Goal: Task Accomplishment & Management: Complete application form

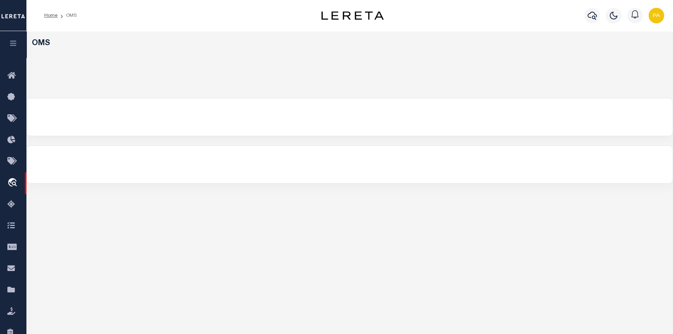
select select "200"
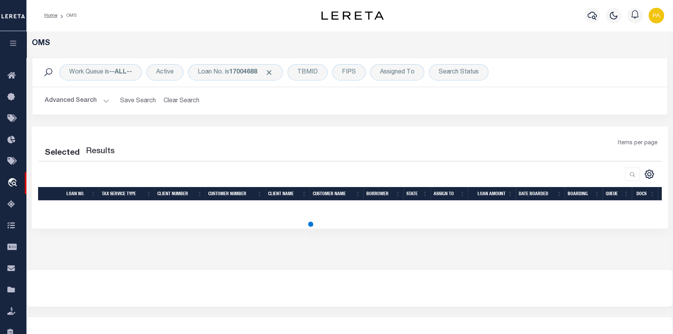
select select "200"
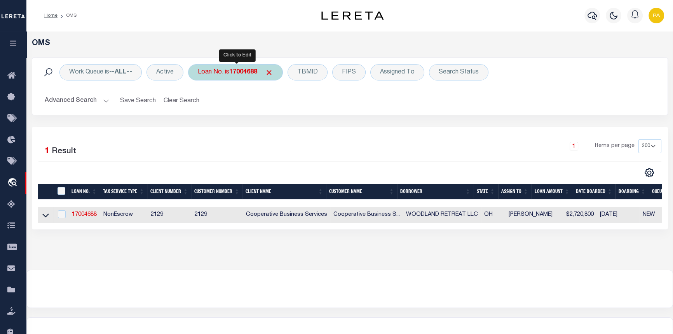
click at [241, 72] on b "17004688" at bounding box center [243, 72] width 28 height 6
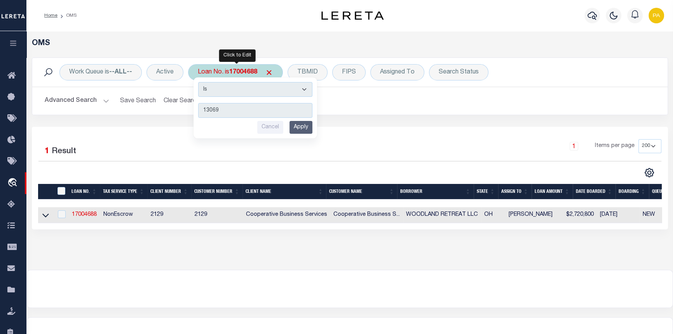
type input "130699"
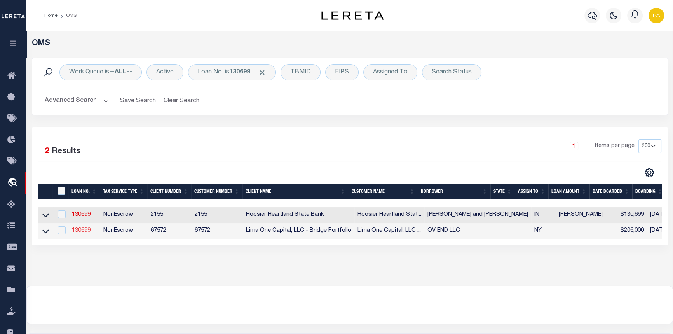
click at [76, 233] on link "130699" at bounding box center [81, 230] width 19 height 5
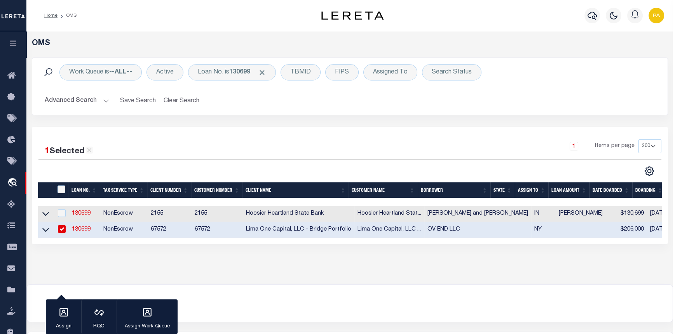
type input "130699"
type input "OV END LLC"
select select
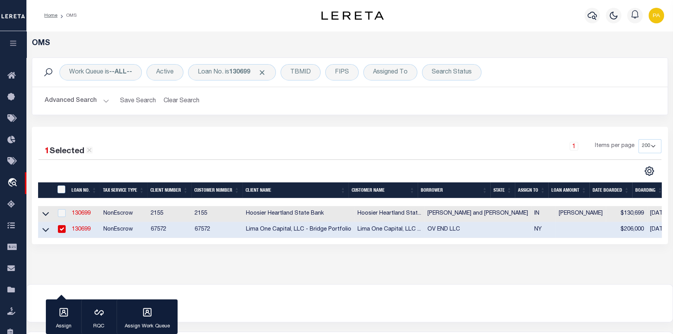
select select
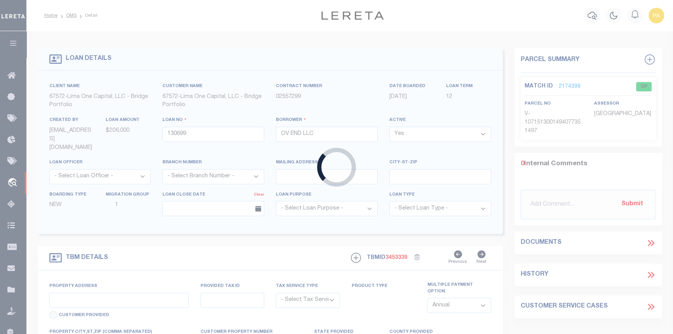
type input "[STREET_ADDRESS][PERSON_NAME]"
radio input "true"
select select "NonEscrow"
type input "ENDICOTT NY 13760"
type input "130699-1"
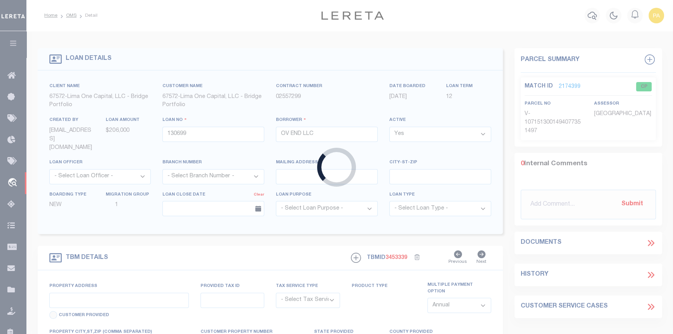
type input "NY"
type textarea "COLLECTOR: ENTITY: PARCEL: 15707318"
type textarea "Compare"
select select "4"
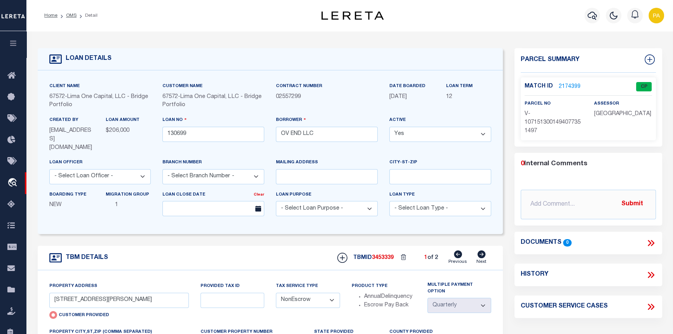
click at [565, 85] on link "2174399" at bounding box center [570, 87] width 22 height 8
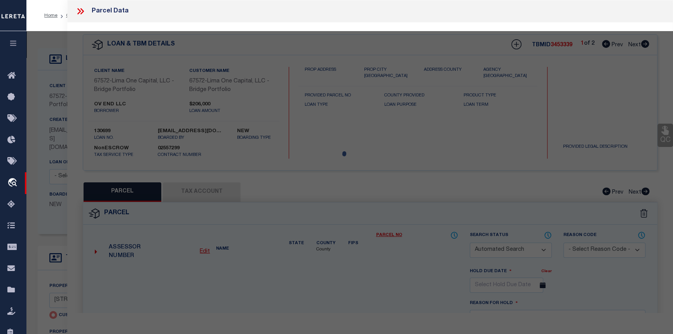
checkbox input "false"
select select "CP"
select select "AGW"
select select
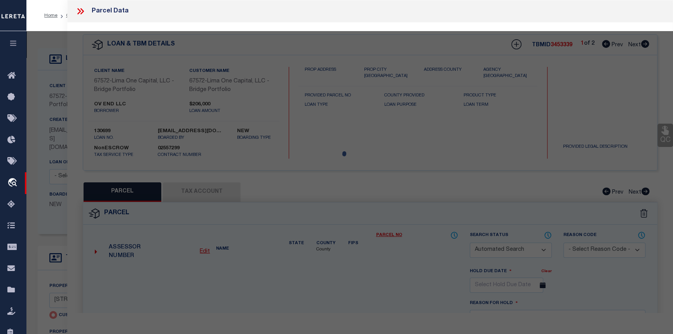
type input "[STREET_ADDRESS][PERSON_NAME]"
checkbox input "false"
type input "ENDICOTT NY 13760"
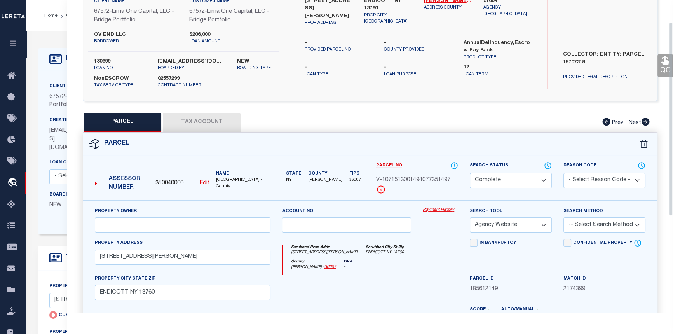
scroll to position [35, 0]
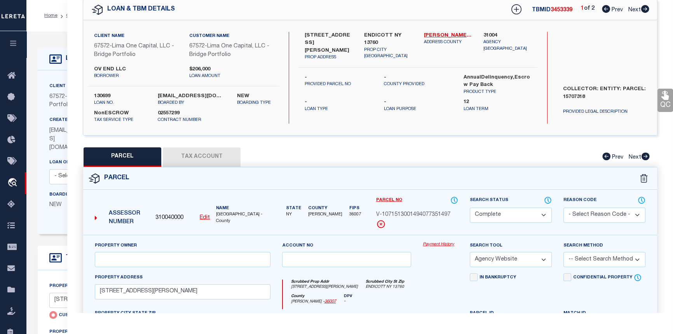
click at [645, 9] on icon at bounding box center [646, 9] width 8 height 8
select select "AS"
select select
checkbox input "false"
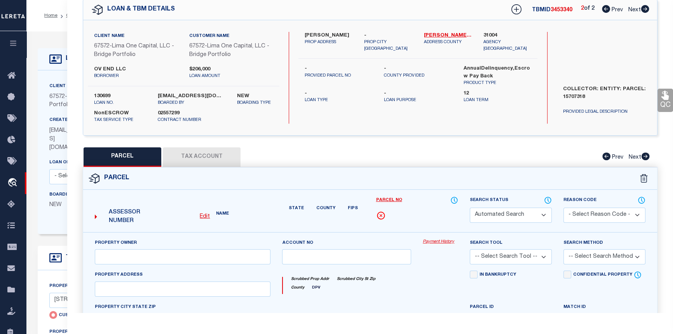
select select "CP"
select select "AGW"
select select
type input "JACKSON"
checkbox input "false"
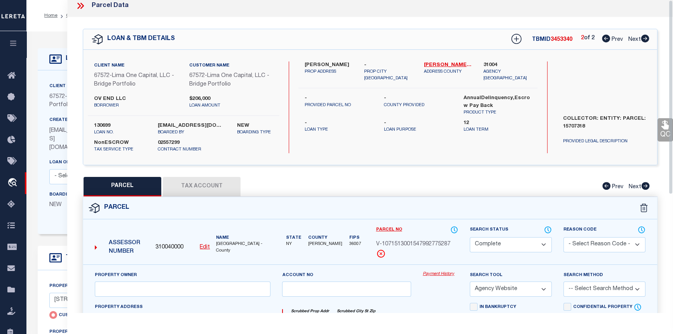
scroll to position [0, 0]
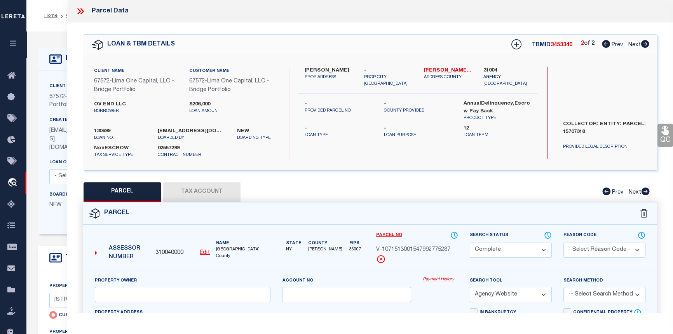
click at [78, 10] on icon at bounding box center [80, 11] width 10 height 10
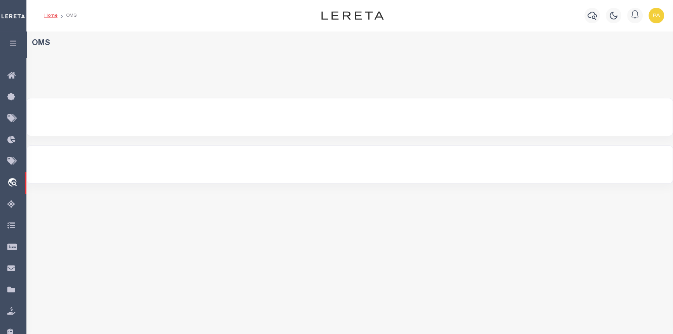
select select "200"
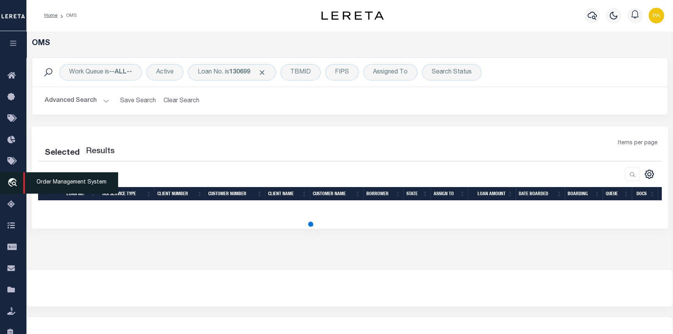
select select "200"
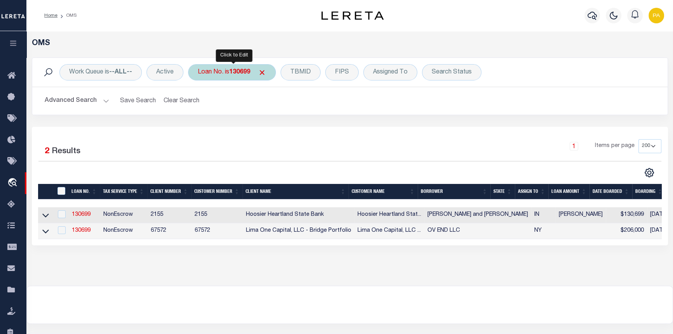
click at [240, 73] on b "130699" at bounding box center [239, 72] width 21 height 6
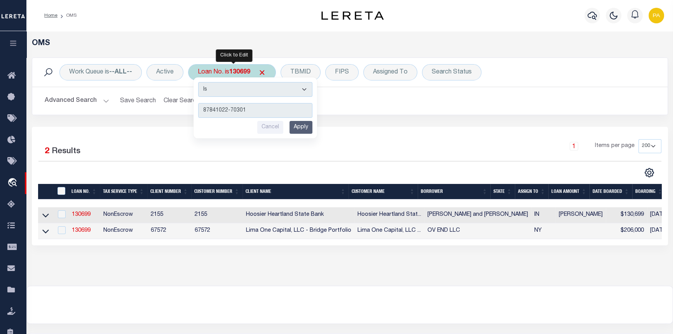
type input "87841022-70301"
click at [301, 128] on input "Apply" at bounding box center [301, 127] width 23 height 13
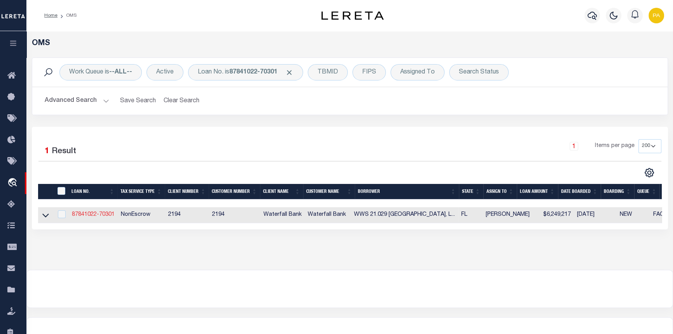
click at [81, 213] on link "87841022-70301" at bounding box center [93, 214] width 43 height 5
type input "87841022-70301"
type input "WWS 21.029 [GEOGRAPHIC_DATA], LLC"
select select
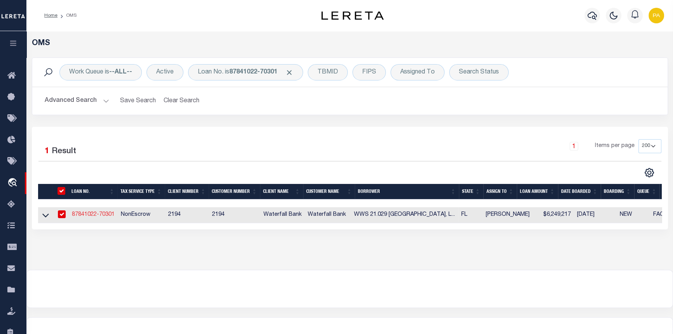
type input "[STREET_ADDRESS][PERSON_NAME]"
type input "TAMPA FL 33606-2315"
select select "NonEscrow"
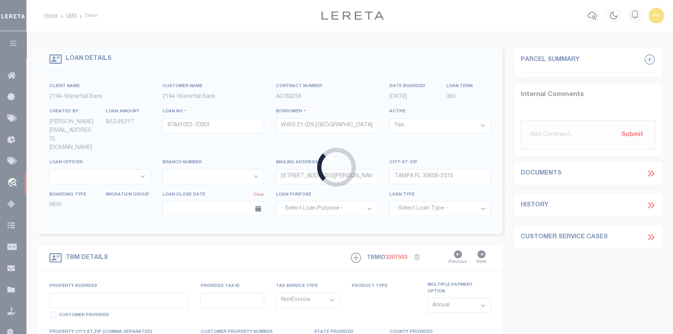
type input "[STREET_ADDRESS]"
type input "0187020011"
select select
type input "SARASOTA FL 34240"
type input "FL"
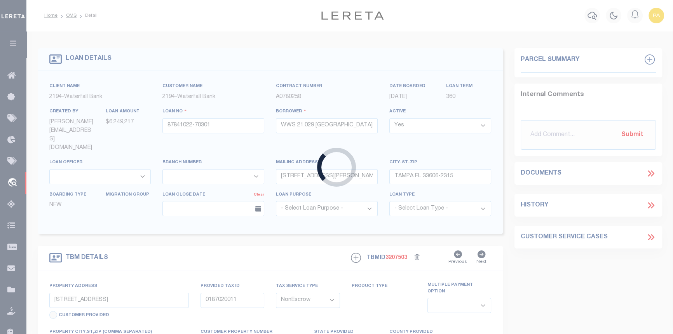
select select
type textarea "SEE ATTACHED PROPERTY CARD"
select select "5527"
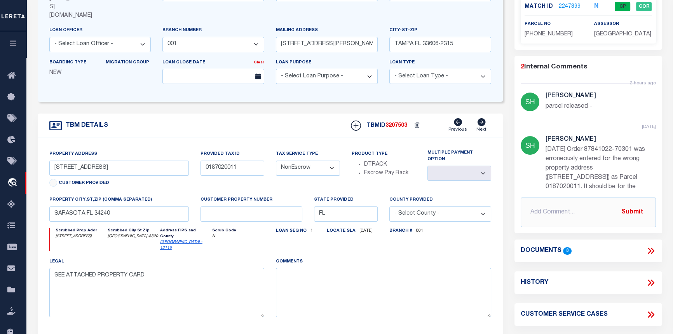
scroll to position [177, 0]
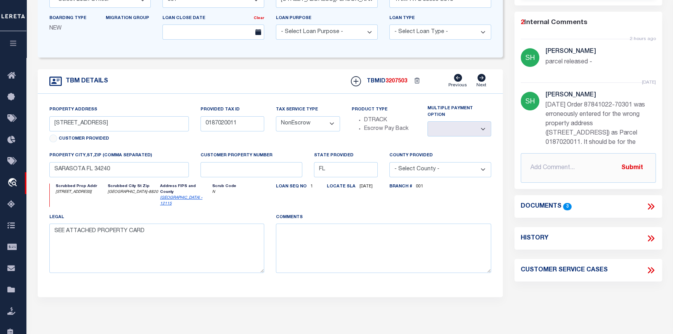
click at [652, 205] on icon at bounding box center [652, 207] width 3 height 6
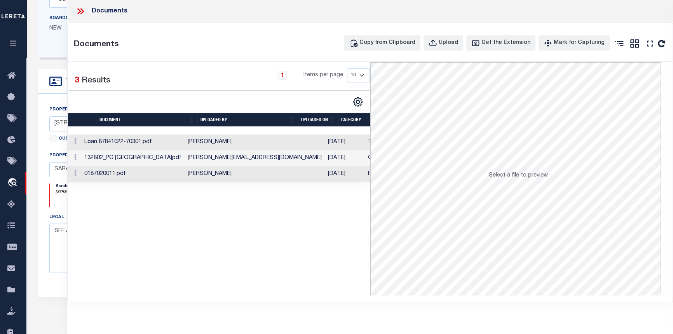
click at [199, 144] on td "[PERSON_NAME]" at bounding box center [255, 143] width 140 height 16
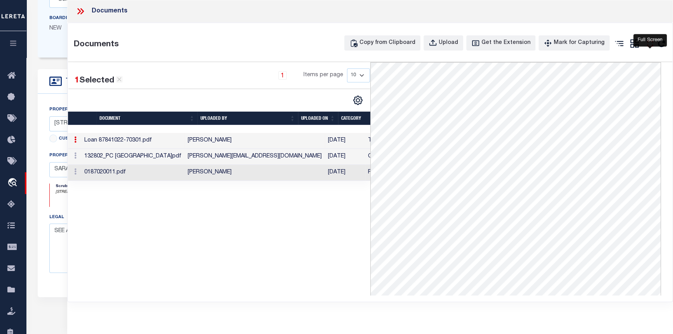
click at [654, 44] on icon at bounding box center [650, 43] width 10 height 10
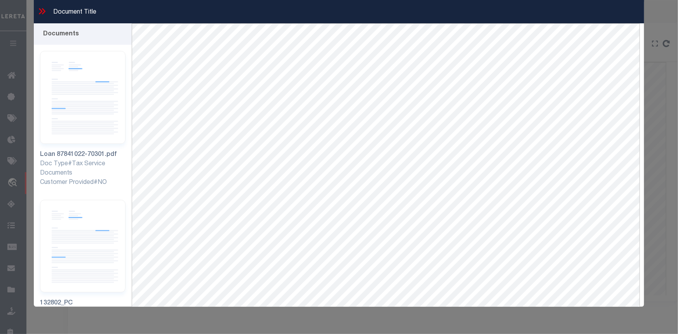
click at [44, 12] on icon at bounding box center [42, 11] width 10 height 10
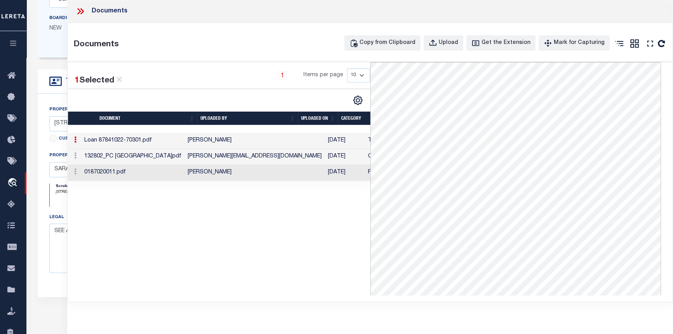
click at [78, 11] on icon at bounding box center [80, 11] width 10 height 10
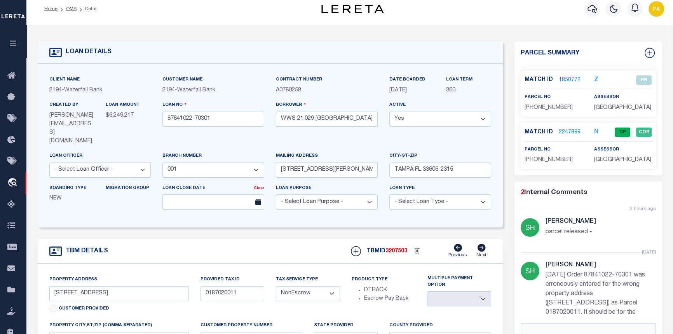
scroll to position [0, 0]
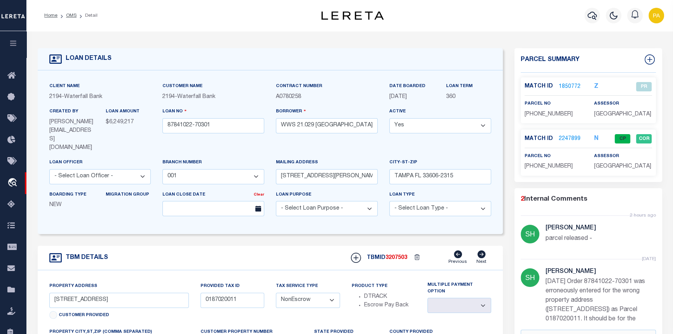
click at [573, 140] on link "2247899" at bounding box center [570, 139] width 22 height 8
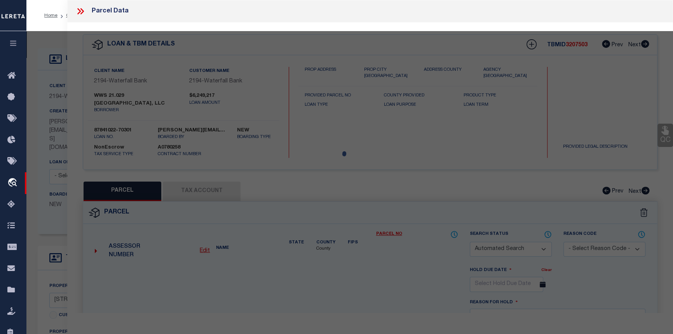
checkbox input "false"
select select "CP"
select select "ADL"
type input "WWS 21 029 LWR CENTER POINT LLC"
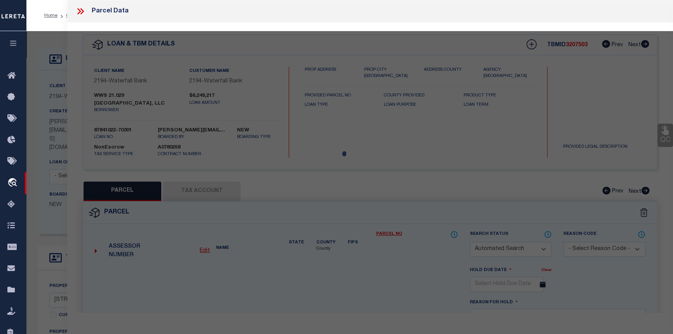
select select "AGW"
select select
type input "6612 University pkwy"
type input "SARASOTA, FL, 34240"
type textarea "PARCEL OF LAND LYING IN SEC 5-36-19 BEING DESC AS COM AT NW COR OF SAID SEC 5, …"
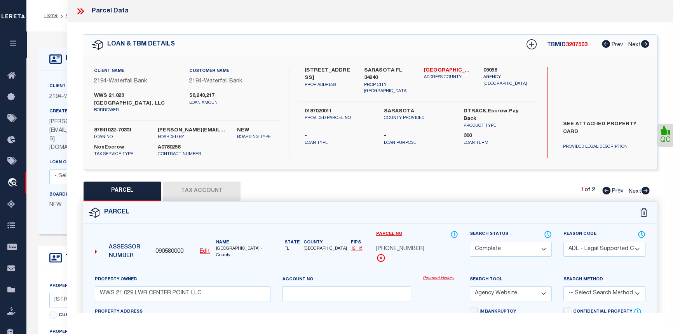
click at [445, 278] on link "Payment History" at bounding box center [440, 278] width 35 height 7
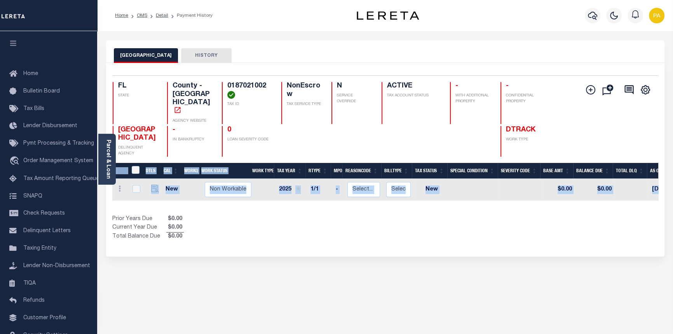
drag, startPoint x: 297, startPoint y: 190, endPoint x: 488, endPoint y: 203, distance: 191.4
click at [488, 203] on div "DTLS CAL WorkQ Work Status Work Type Tax Year RType MPO ReasonCode BillType Tax…" at bounding box center [385, 202] width 546 height 78
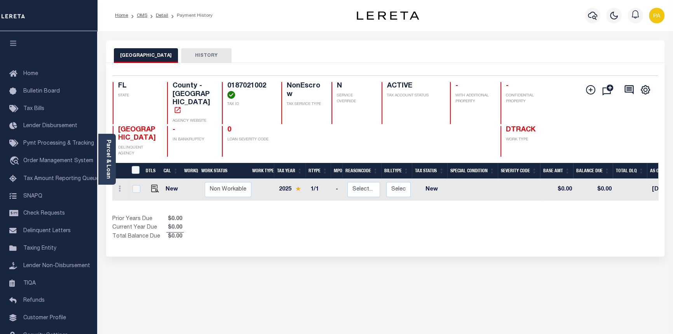
click at [639, 58] on div "SARASOTA COUNTY HISTORY" at bounding box center [385, 55] width 543 height 14
click at [589, 91] on icon "" at bounding box center [590, 89] width 9 height 9
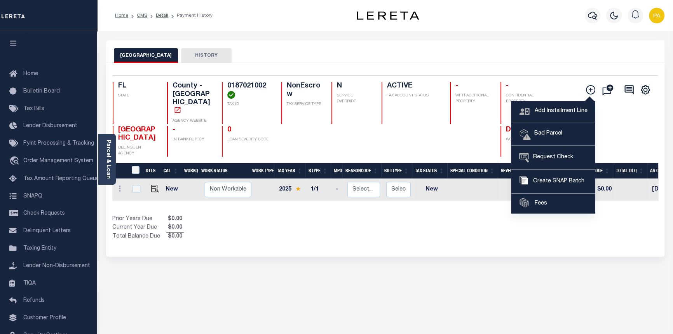
click at [354, 218] on div "Prior Years Due $0.00 Current Year Due $0.00 Total Balance Due $0.00" at bounding box center [248, 228] width 273 height 26
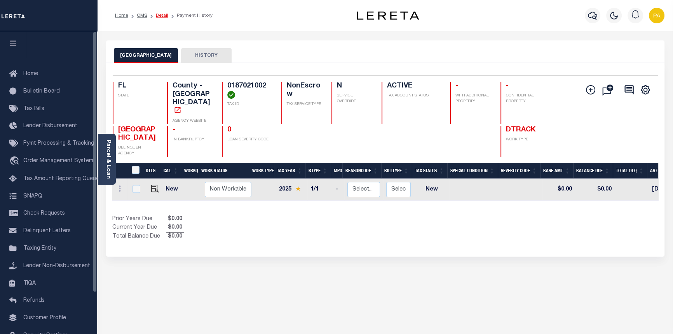
click at [159, 17] on link "Detail" at bounding box center [162, 15] width 12 height 5
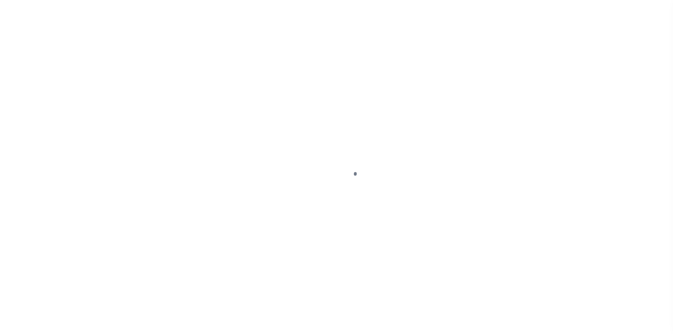
select select "NonEscrow"
type input "[STREET_ADDRESS]"
type input "0187020011"
select select
type input "SARASOTA FL 34240"
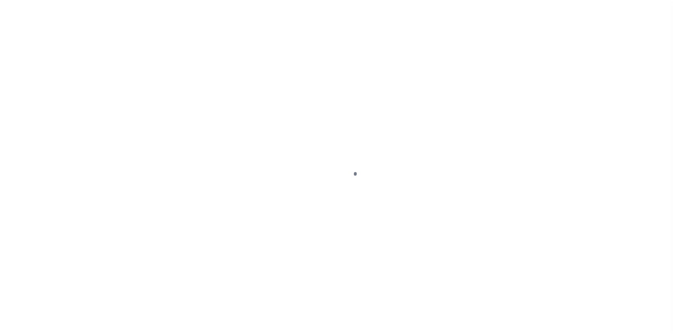
type input "FL"
select select
type textarea "SEE ATTACHED PROPERTY CARD"
select select "5527"
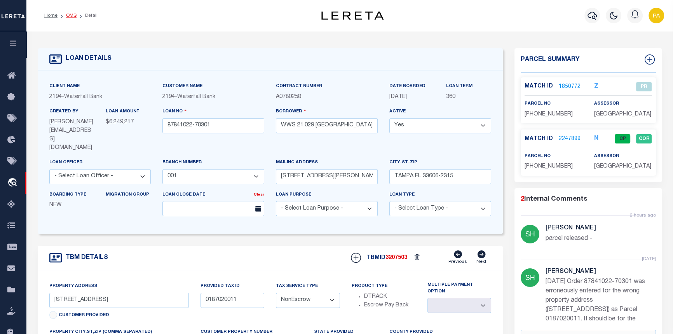
click at [69, 16] on link "OMS" at bounding box center [71, 15] width 10 height 5
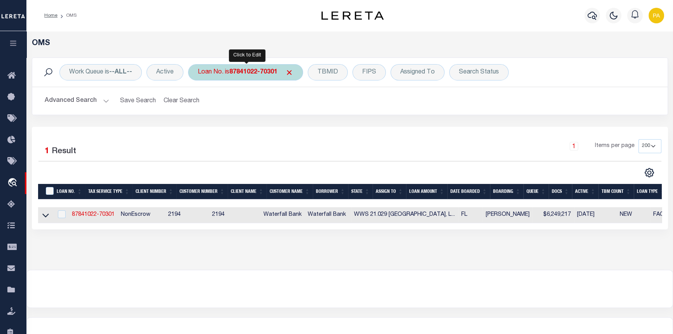
click at [245, 71] on b "87841022-70301" at bounding box center [253, 72] width 48 height 6
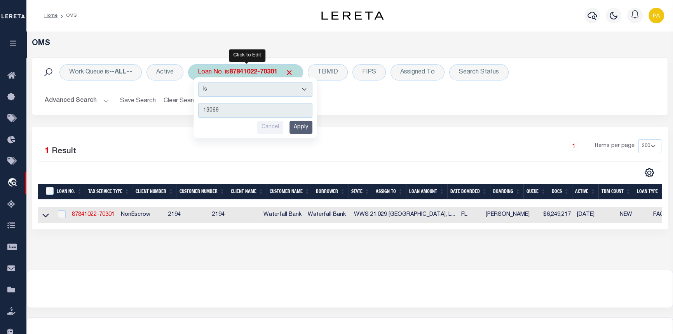
type input "130699"
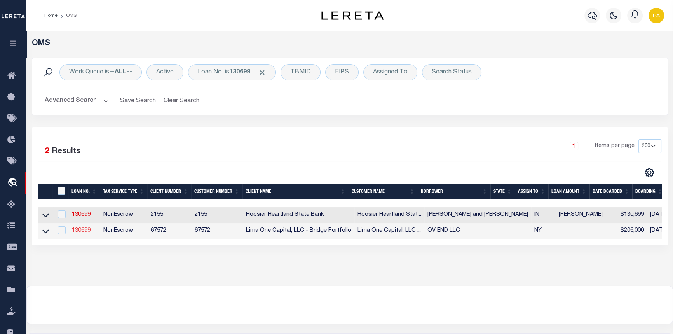
click at [77, 233] on link "130699" at bounding box center [81, 230] width 19 height 5
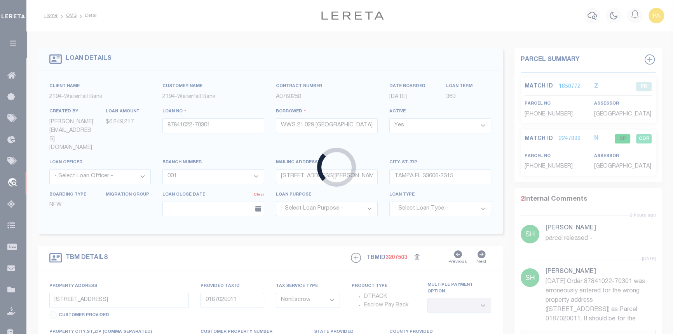
type input "130699"
type input "OV END LLC"
select select
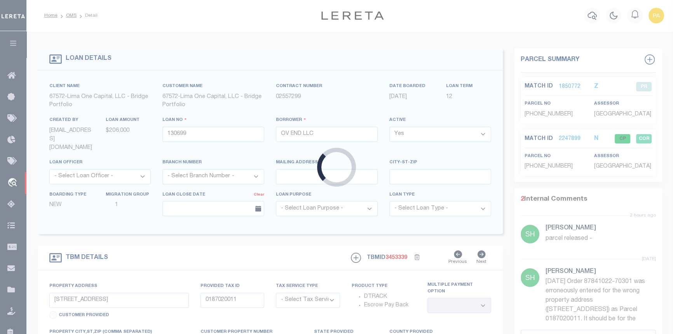
type input "[STREET_ADDRESS][PERSON_NAME]"
radio input "true"
select select "NonEscrow"
type input "ENDICOTT NY 13760"
type input "130699-1"
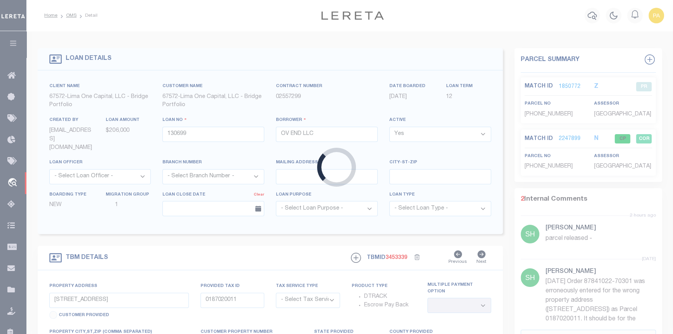
type input "NY"
type textarea "COLLECTOR: ENTITY: PARCEL: 15707318"
type textarea "Compare"
select select "4"
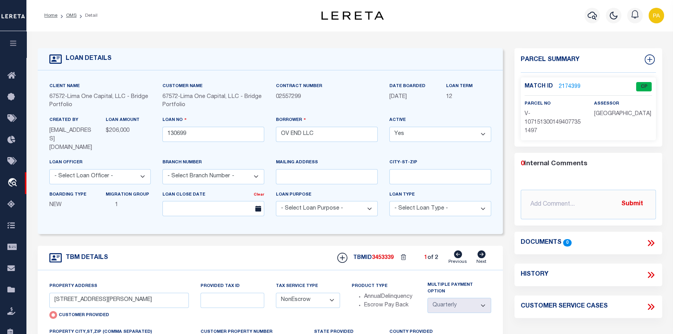
click at [571, 86] on link "2174399" at bounding box center [570, 87] width 22 height 8
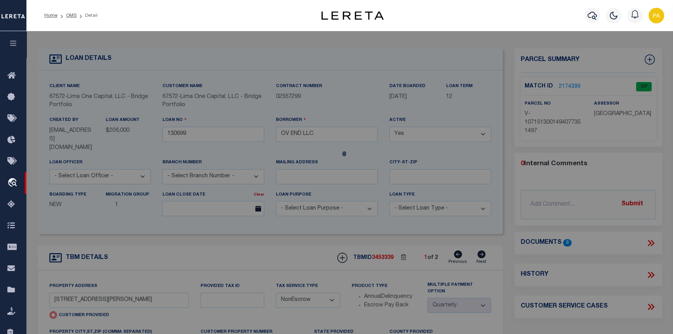
checkbox input "false"
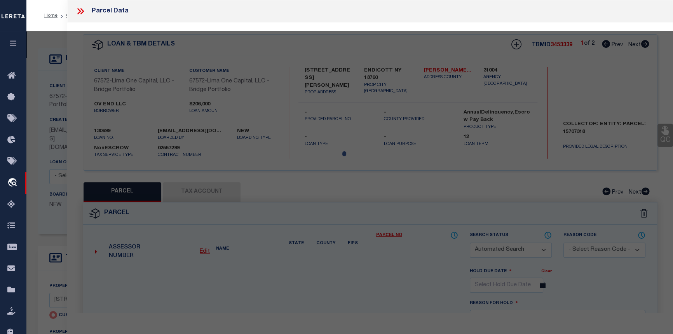
select select "CP"
select select "AGW"
select select
type input "40-46 JACKSON AVENUE"
checkbox input "false"
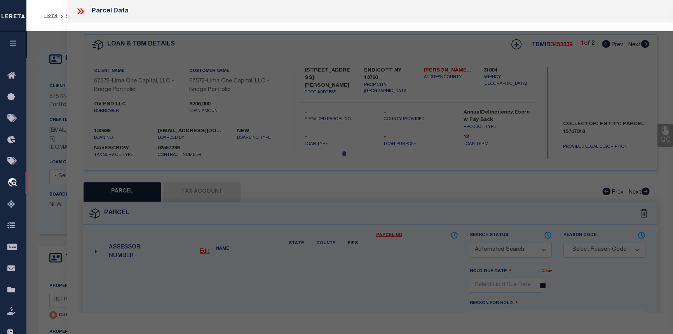
type input "ENDICOTT NY 13760"
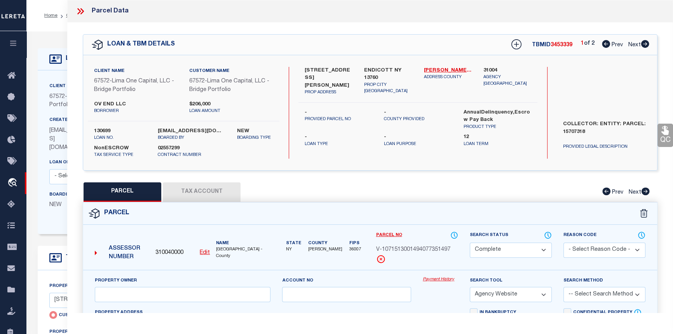
click at [444, 280] on link "Payment History" at bounding box center [440, 279] width 35 height 7
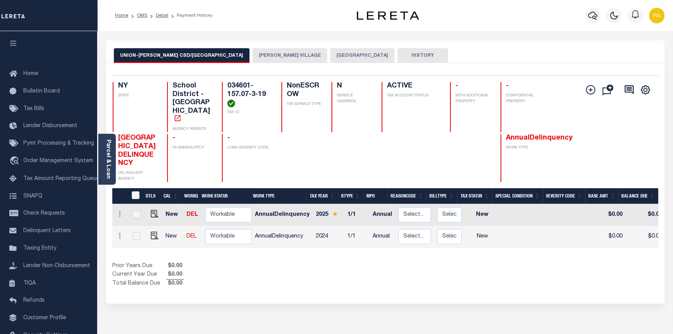
click at [163, 10] on ol "Home OMS Detail Payment History" at bounding box center [164, 15] width 110 height 16
click at [161, 15] on link "Detail" at bounding box center [162, 15] width 12 height 5
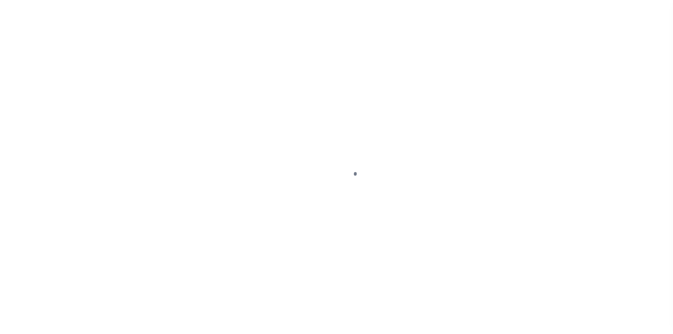
type input "[STREET_ADDRESS][PERSON_NAME]"
radio input "true"
select select "NonEscrow"
type input "ENDICOTT NY 13760"
type input "130699-1"
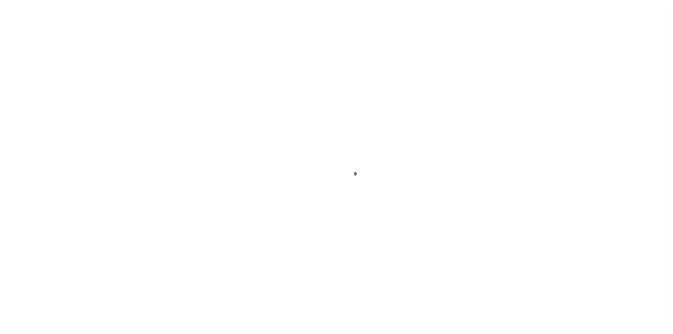
type input "NY"
type textarea "COLLECTOR: ENTITY: PARCEL: 15707318"
type textarea "Compare"
select select "4"
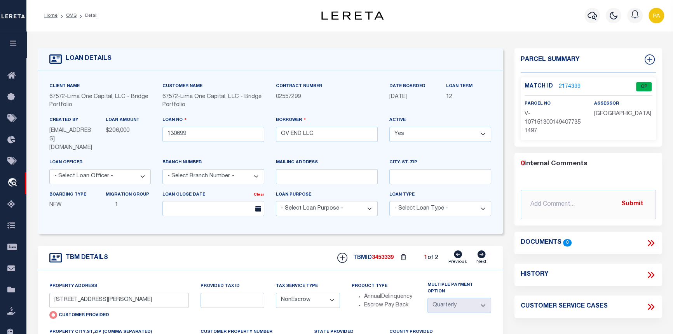
click at [560, 88] on link "2174399" at bounding box center [570, 87] width 22 height 8
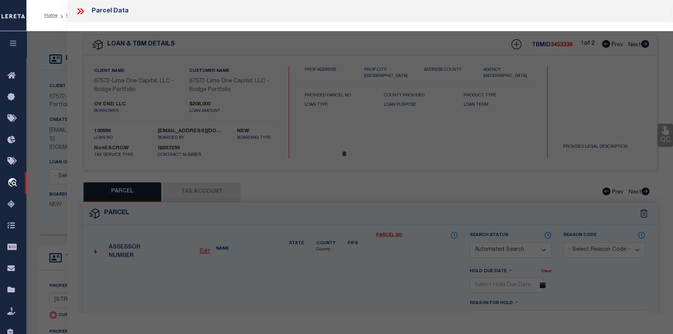
checkbox input "false"
select select "CP"
select select "AGW"
select select
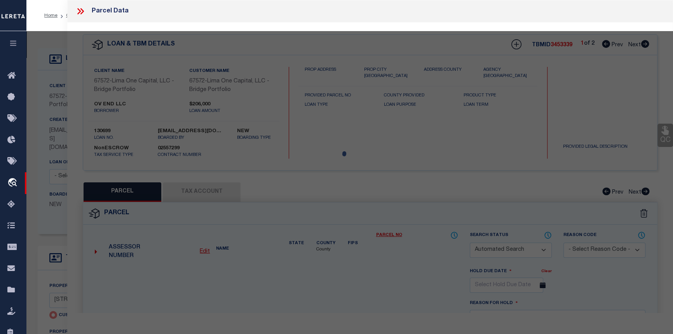
type input "40-46 JACKSON AVENUE"
checkbox input "false"
type input "ENDICOTT NY 13760"
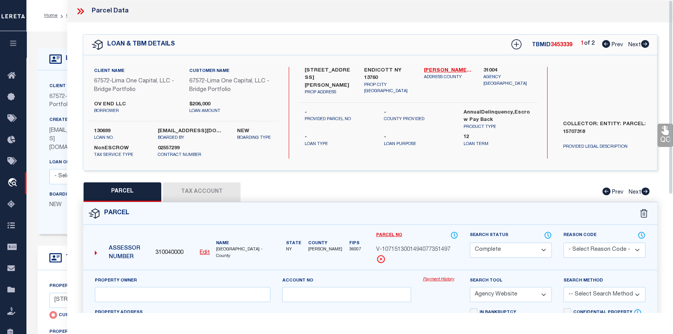
click at [84, 10] on icon at bounding box center [80, 11] width 10 height 10
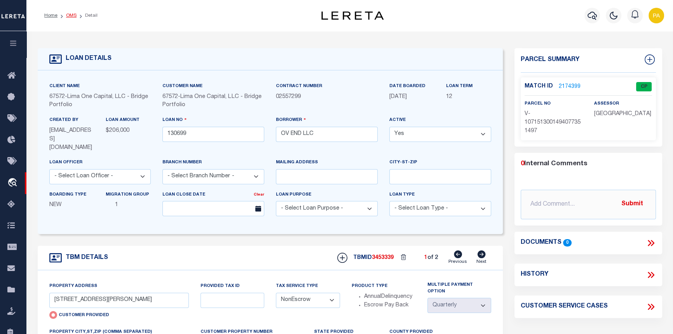
click at [71, 16] on link "OMS" at bounding box center [71, 15] width 10 height 5
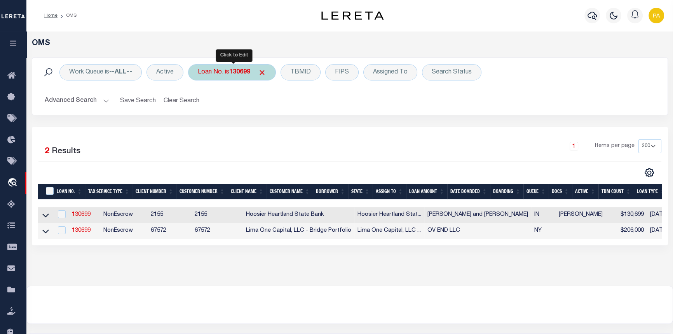
click at [237, 74] on b "130699" at bounding box center [239, 72] width 21 height 6
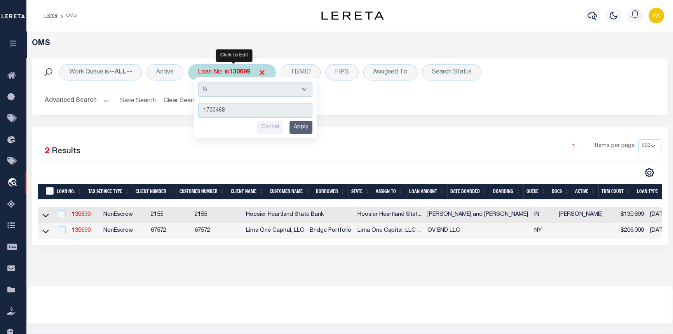
type input "17004688"
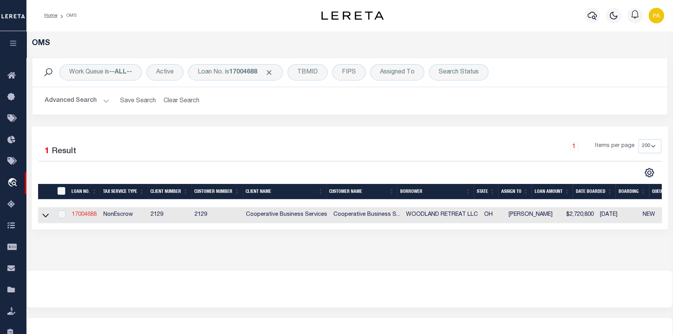
click at [82, 214] on link "17004688" at bounding box center [84, 214] width 25 height 5
type input "17004688"
type input "WOODLAND RETREAT LLC"
select select
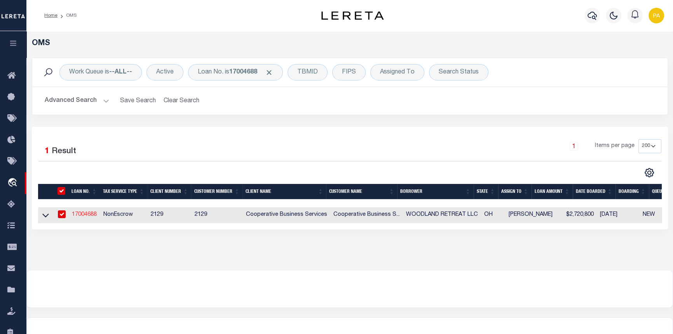
type input "[STREET_ADDRESS]"
type input "[GEOGRAPHIC_DATA]"
select select "10"
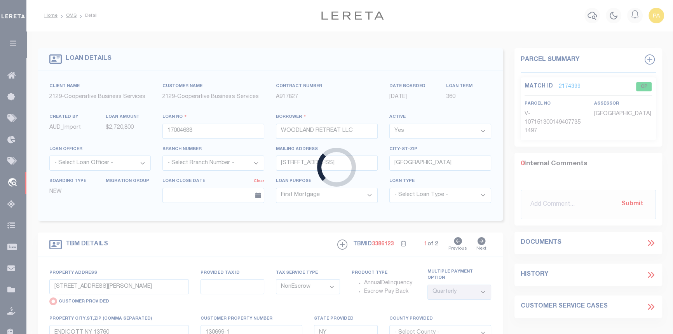
type input "16012 STATE ROUTE 678"
radio input "false"
select select
type input "[GEOGRAPHIC_DATA]"
type input "7425"
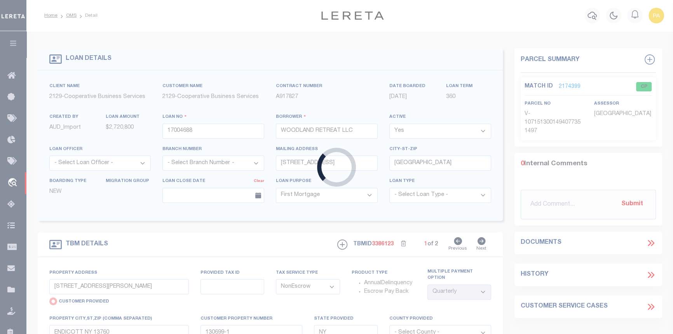
type input "OH"
select select "20011"
select select "3334"
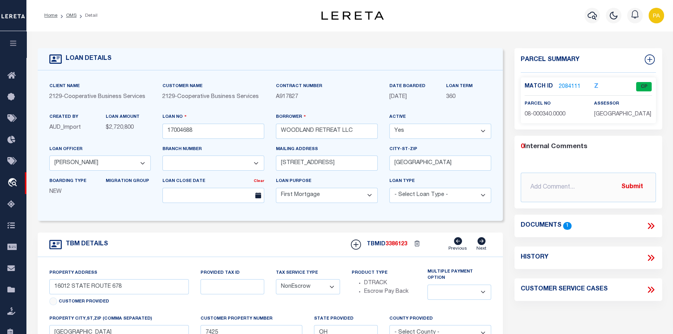
click at [561, 86] on link "2084111" at bounding box center [570, 87] width 22 height 8
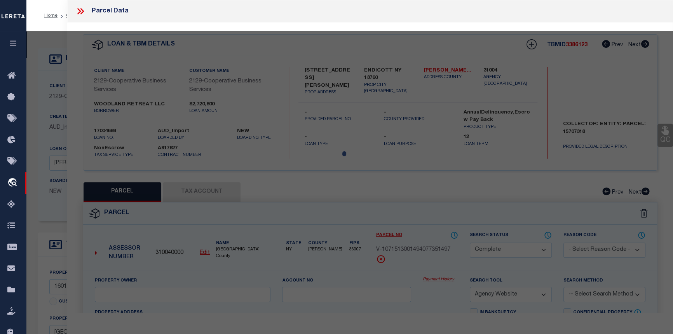
select select "AS"
select select
checkbox input "false"
select select "CP"
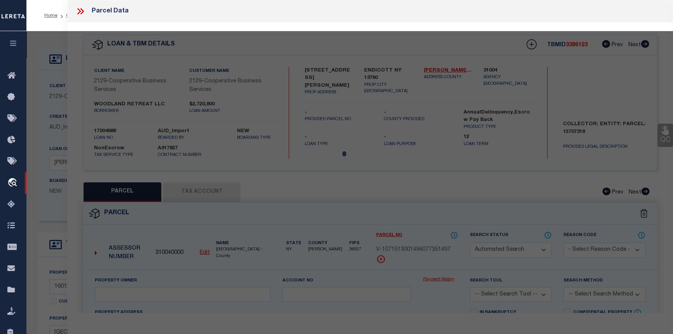
type input "Woodland Retreat LLC"
select select "AGW"
select select
type input "16012 STATE ROUTE 678"
type input "[GEOGRAPHIC_DATA]"
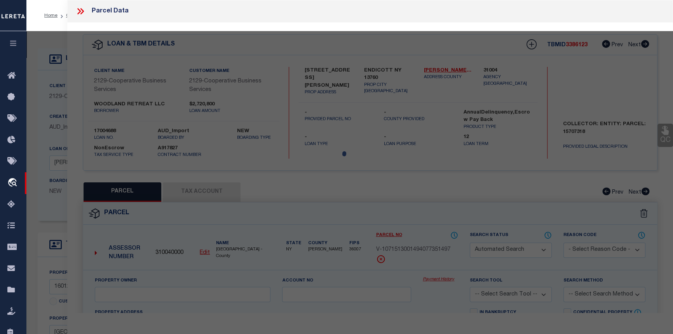
type textarea "LOT 6 E 1/2 NW & W 1/2 NE"
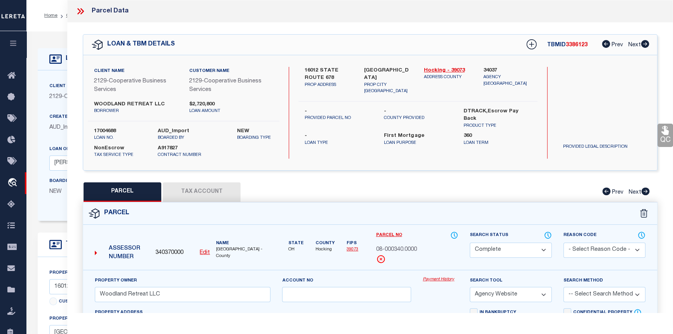
click at [437, 281] on link "Payment History" at bounding box center [440, 279] width 35 height 7
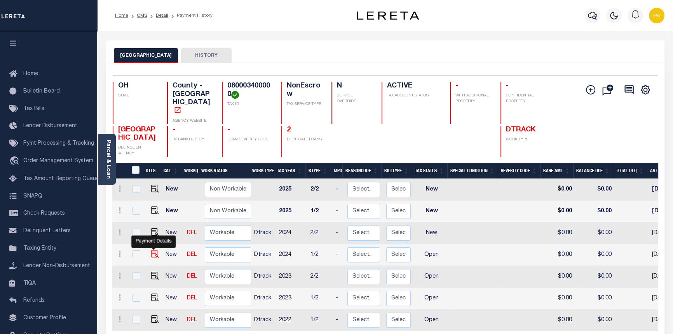
click at [154, 250] on img "" at bounding box center [155, 254] width 8 height 8
checkbox input "true"
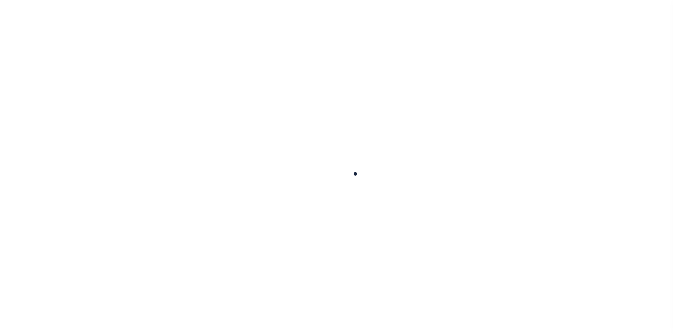
checkbox input "false"
type input "[DATE]"
select select "OP2"
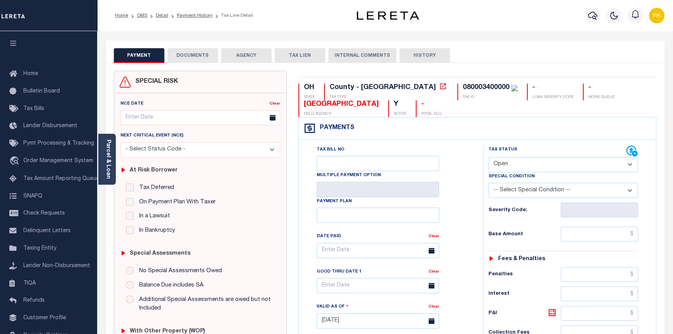
click at [203, 62] on button "DOCUMENTS" at bounding box center [193, 55] width 51 height 15
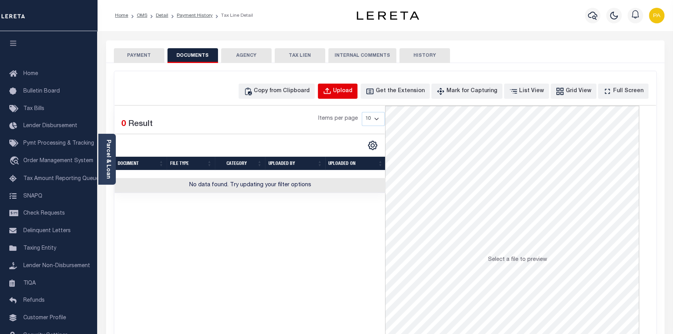
click at [353, 94] on div "Upload" at bounding box center [342, 91] width 19 height 9
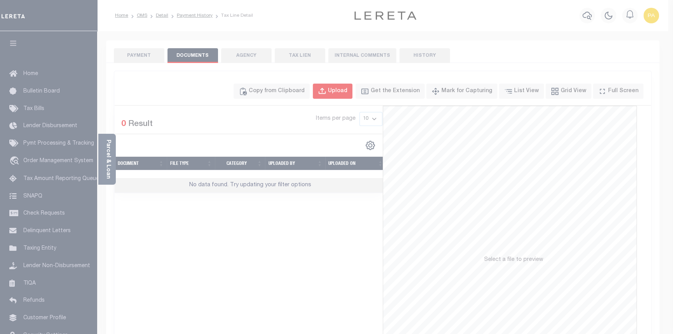
select select "POP"
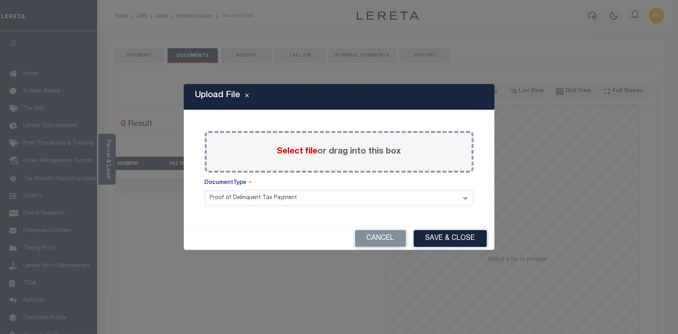
click at [292, 153] on span "Select file" at bounding box center [297, 151] width 41 height 9
click at [0, 0] on input "Select file or drag into this box" at bounding box center [0, 0] width 0 height 0
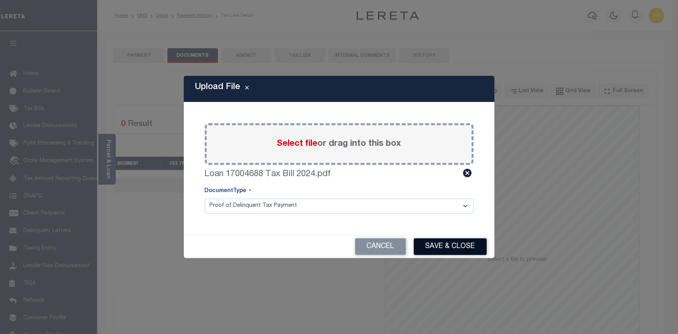
click at [444, 247] on button "Save & Close" at bounding box center [450, 246] width 73 height 17
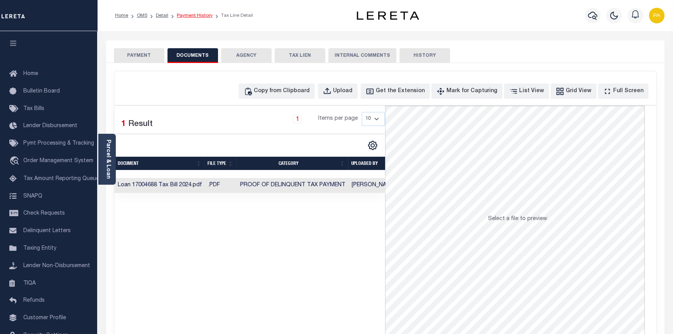
click at [196, 18] on link "Payment History" at bounding box center [195, 15] width 36 height 5
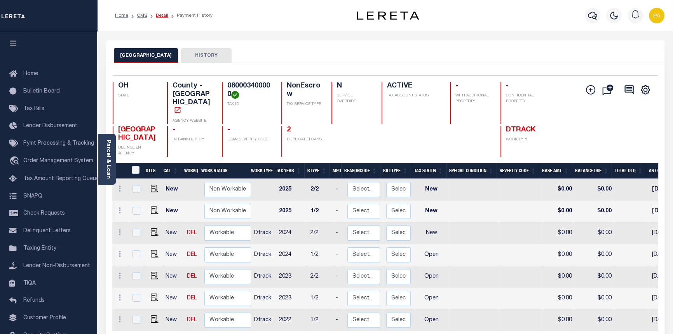
click at [161, 14] on link "Detail" at bounding box center [162, 15] width 12 height 5
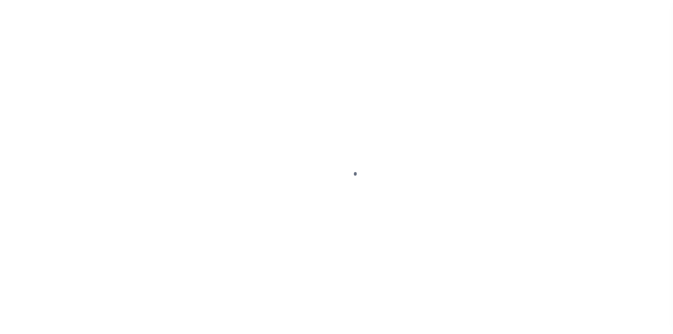
select select "10"
select select "NonEscrow"
type input "16012 STATE ROUTE 678"
select select
type input "[GEOGRAPHIC_DATA]"
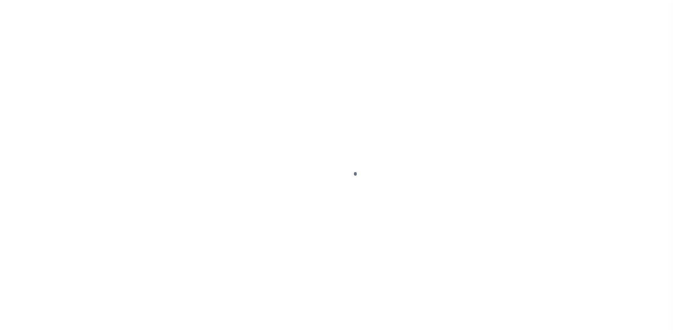
type input "7425"
type input "OH"
select select "20011"
select select "3334"
